Goal: Navigation & Orientation: Find specific page/section

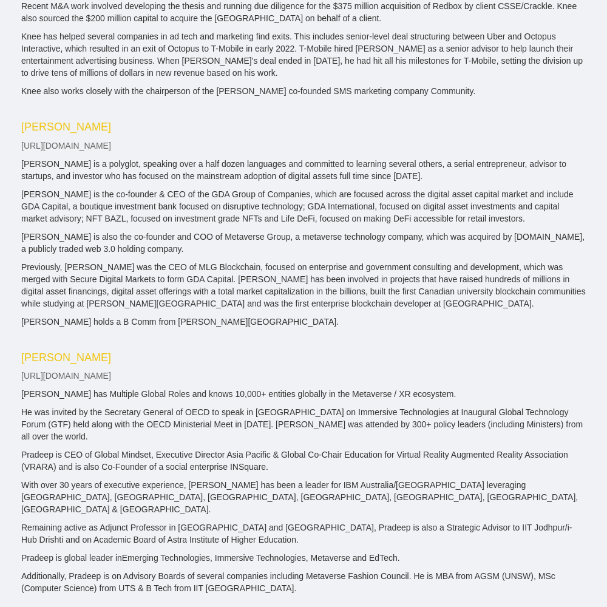
scroll to position [2105, 0]
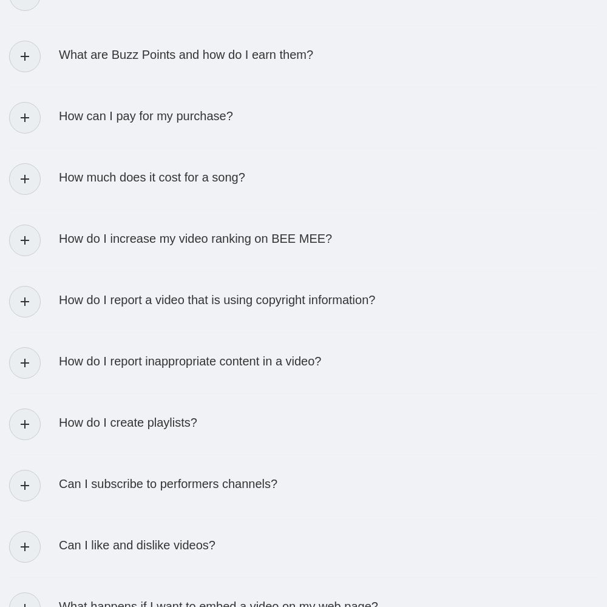
scroll to position [2393, 0]
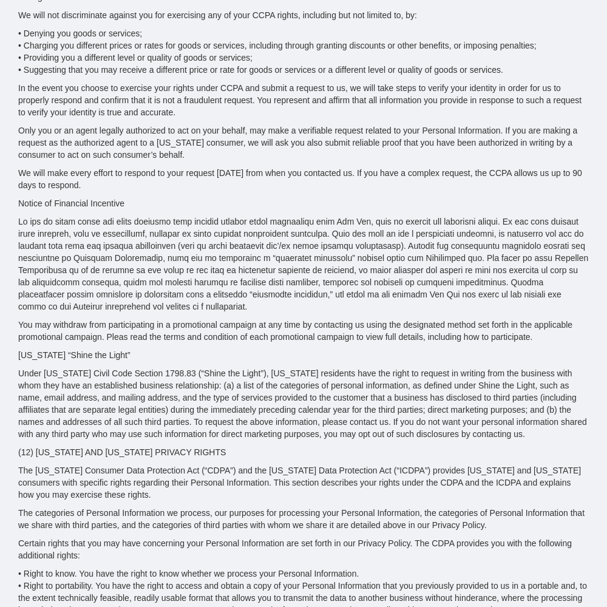
scroll to position [5460, 0]
